Goal: Information Seeking & Learning: Learn about a topic

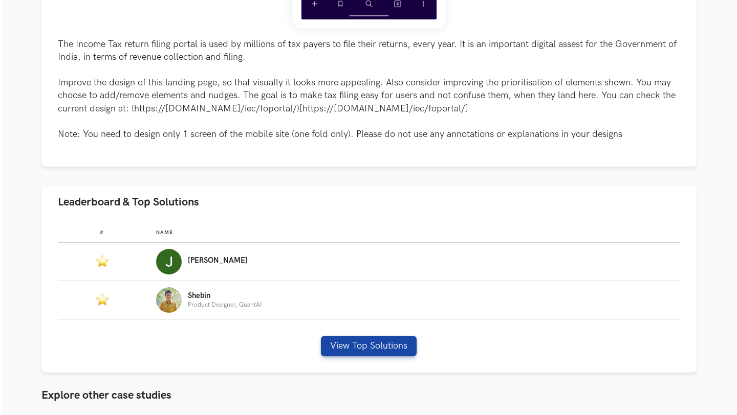
scroll to position [445, 0]
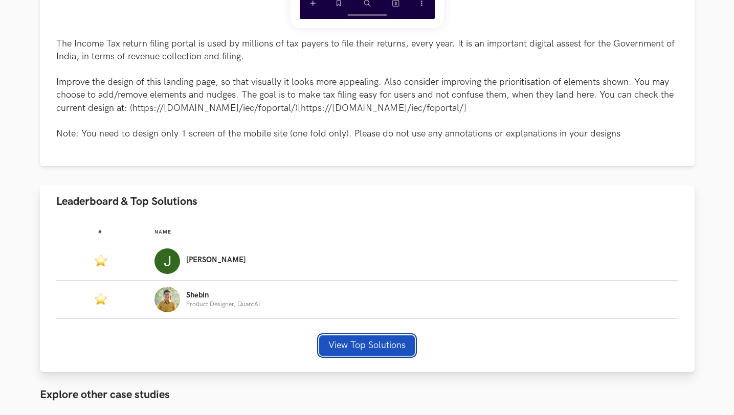
click at [333, 348] on button "View Top Solutions" at bounding box center [367, 346] width 96 height 20
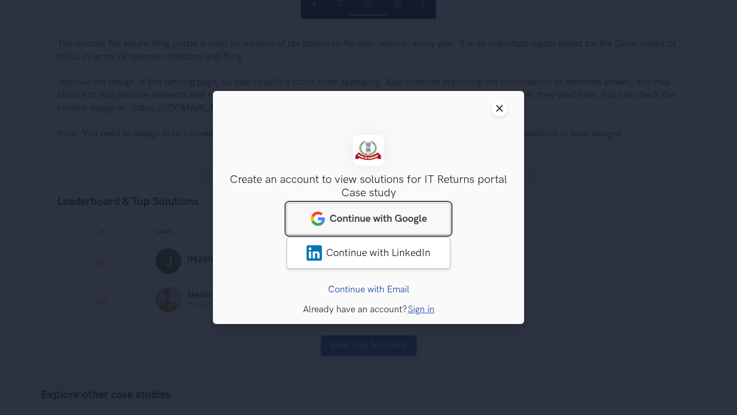
click at [359, 223] on span "Continue with Google" at bounding box center [377, 219] width 97 height 12
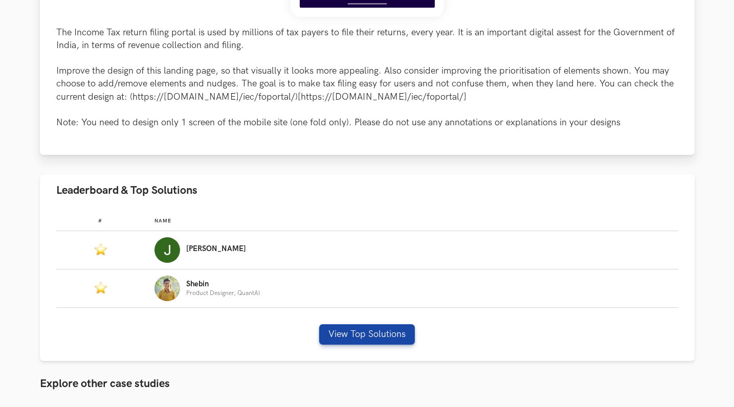
scroll to position [501, 0]
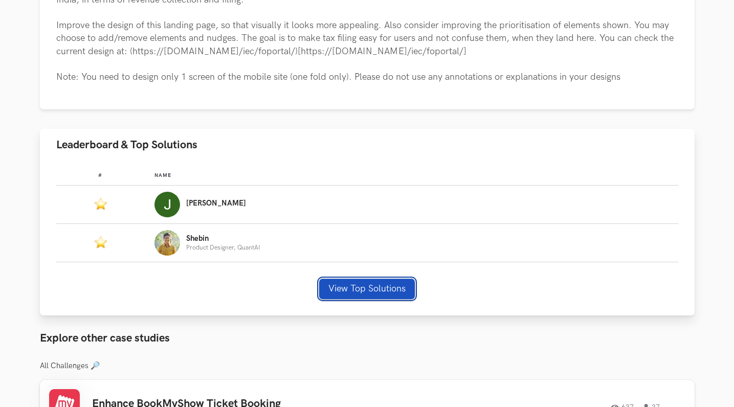
click at [343, 282] on button "View Top Solutions" at bounding box center [367, 289] width 96 height 20
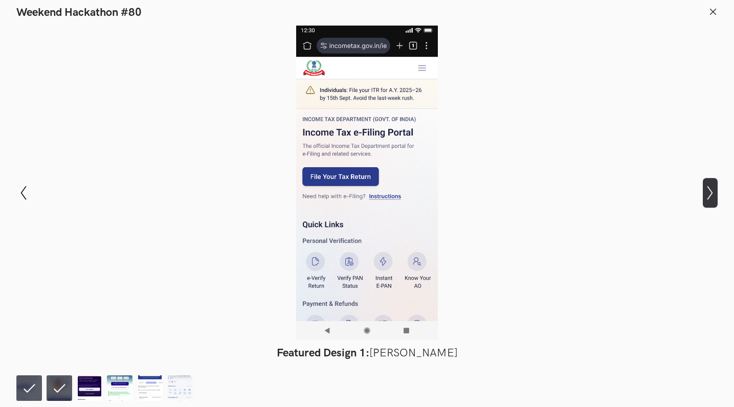
click at [709, 196] on icon "Show next slide" at bounding box center [710, 193] width 15 height 15
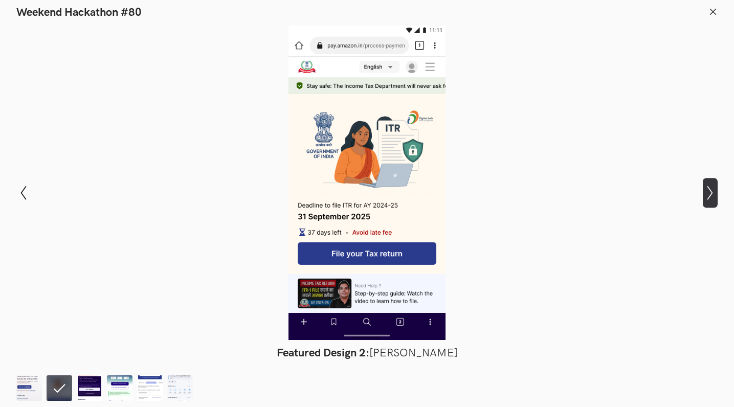
click at [709, 196] on icon "Show next slide" at bounding box center [710, 193] width 15 height 15
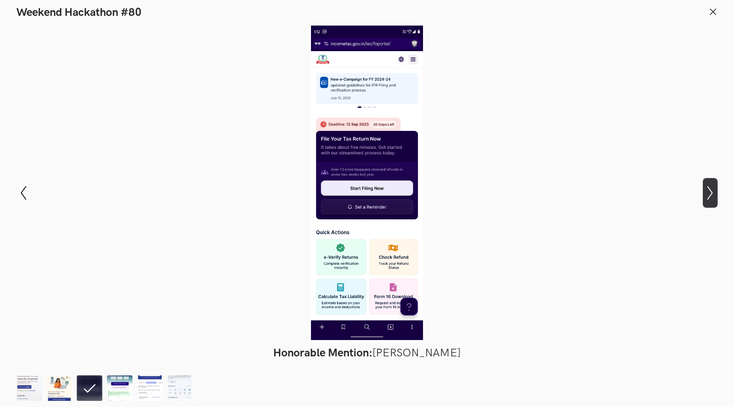
click at [712, 194] on icon at bounding box center [710, 193] width 6 height 14
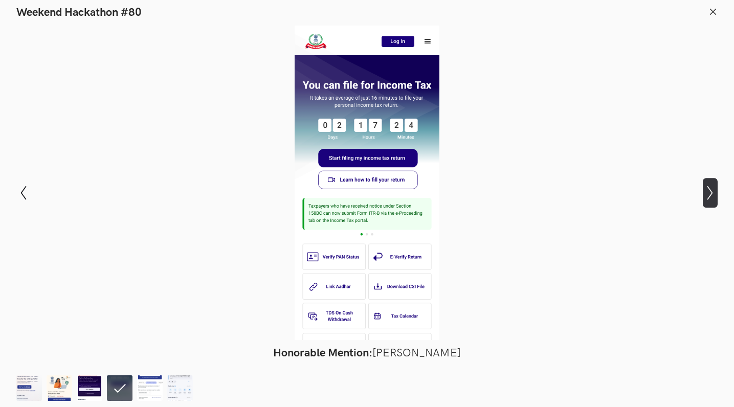
click at [712, 194] on icon at bounding box center [710, 193] width 6 height 14
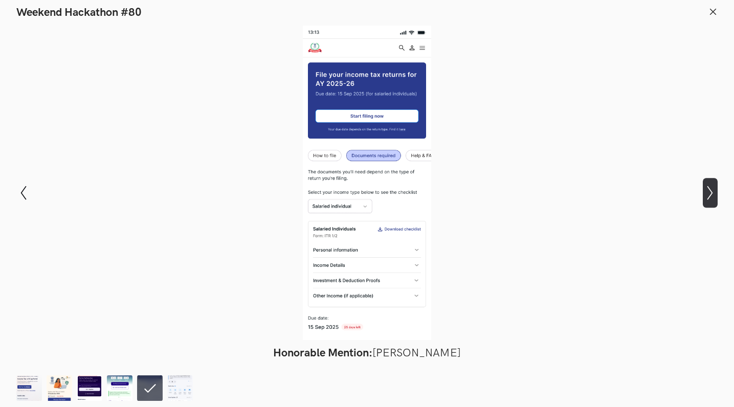
click at [712, 194] on icon at bounding box center [710, 193] width 6 height 14
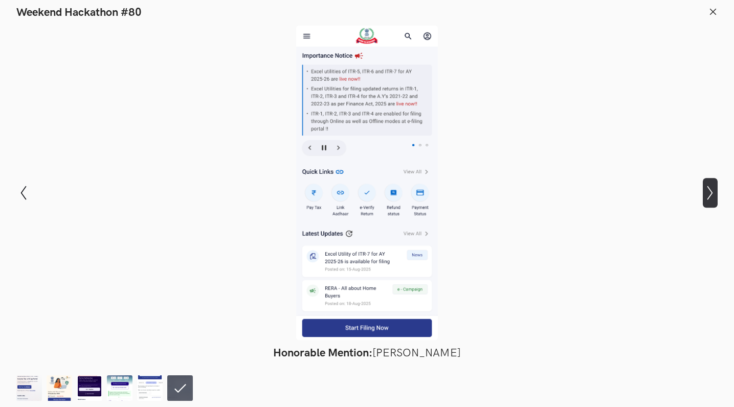
click at [712, 194] on icon at bounding box center [710, 193] width 6 height 14
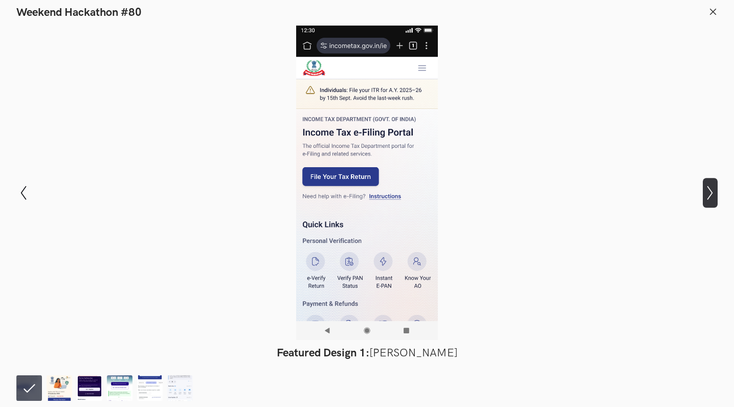
click at [712, 194] on icon at bounding box center [710, 193] width 6 height 14
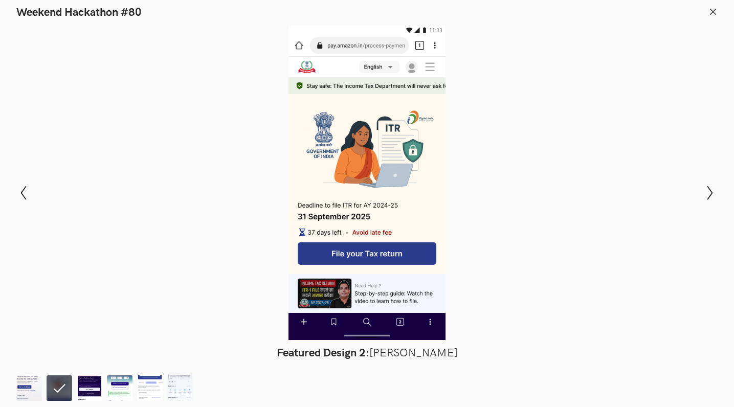
scroll to position [242, 0]
click at [715, 15] on icon at bounding box center [712, 11] width 9 height 9
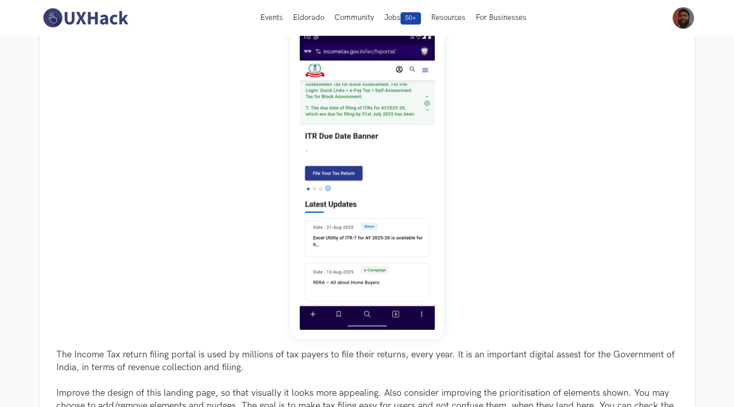
scroll to position [92, 0]
